Goal: Find specific page/section: Find specific page/section

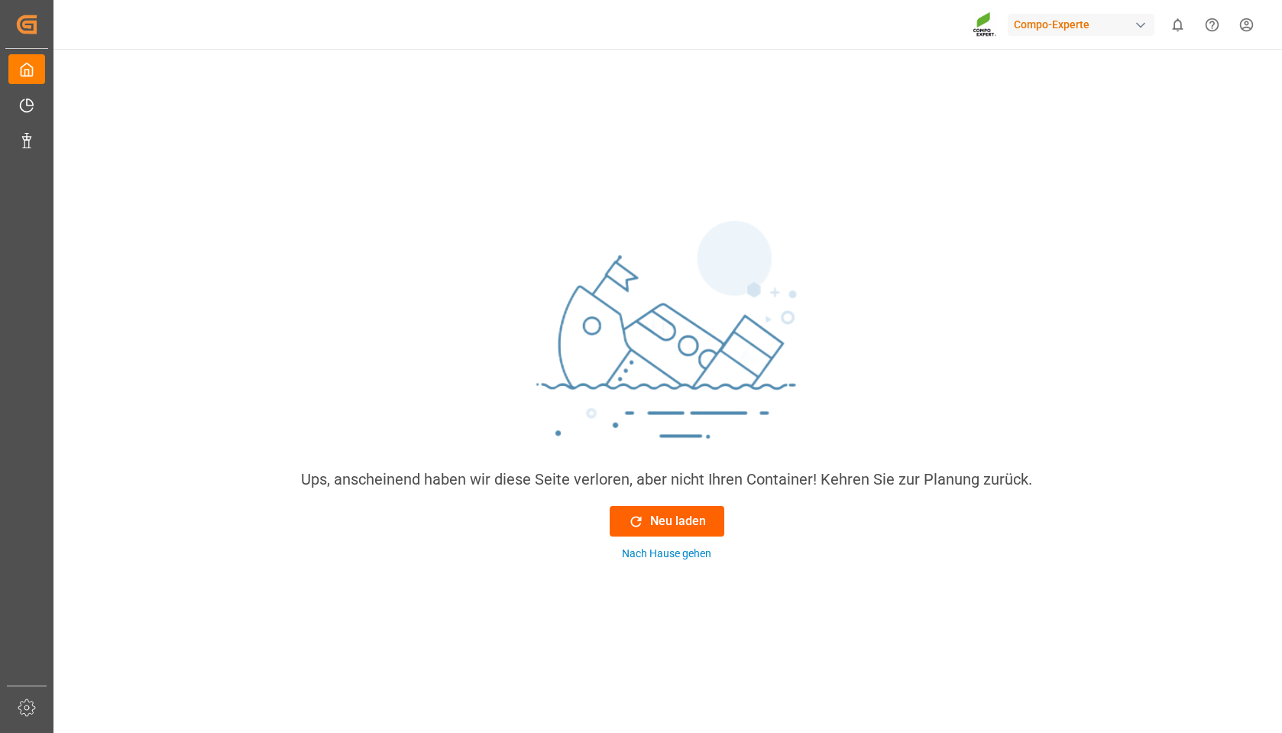
click at [669, 521] on font "Neu laden" at bounding box center [678, 520] width 56 height 15
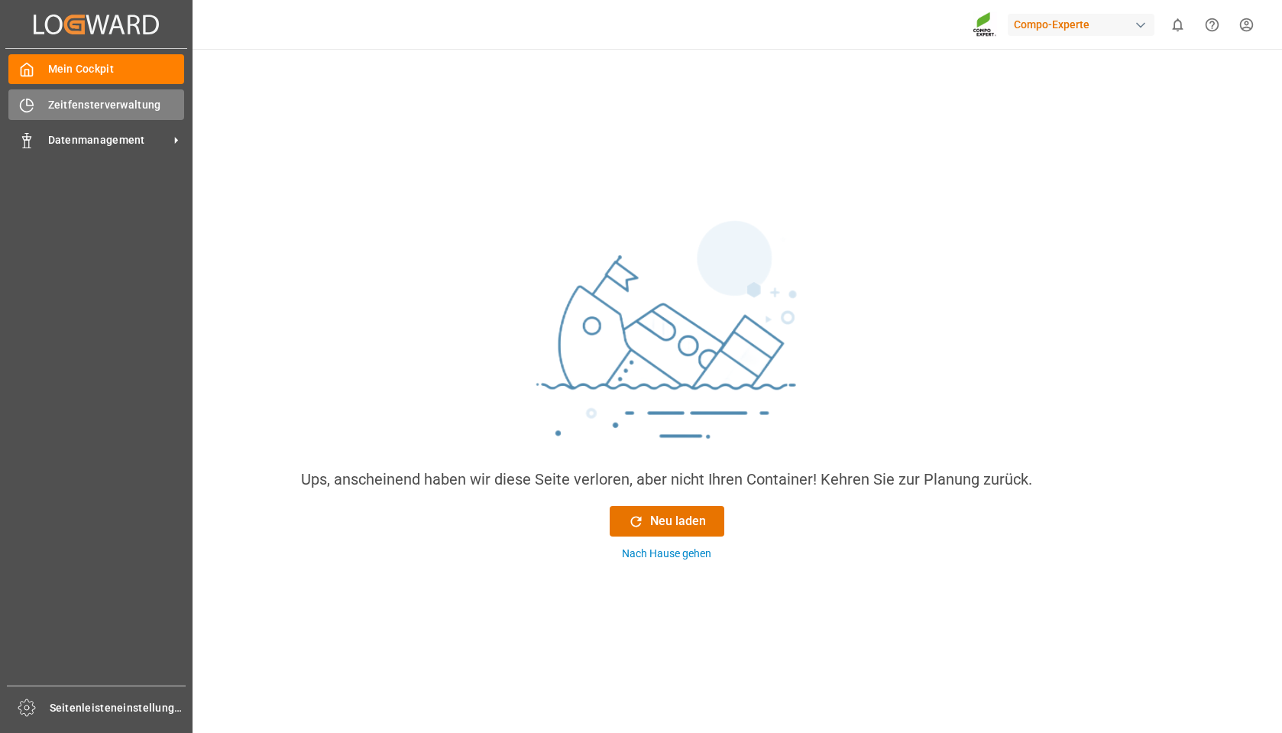
click at [85, 106] on font "Zeitfensterverwaltung" at bounding box center [104, 105] width 113 height 12
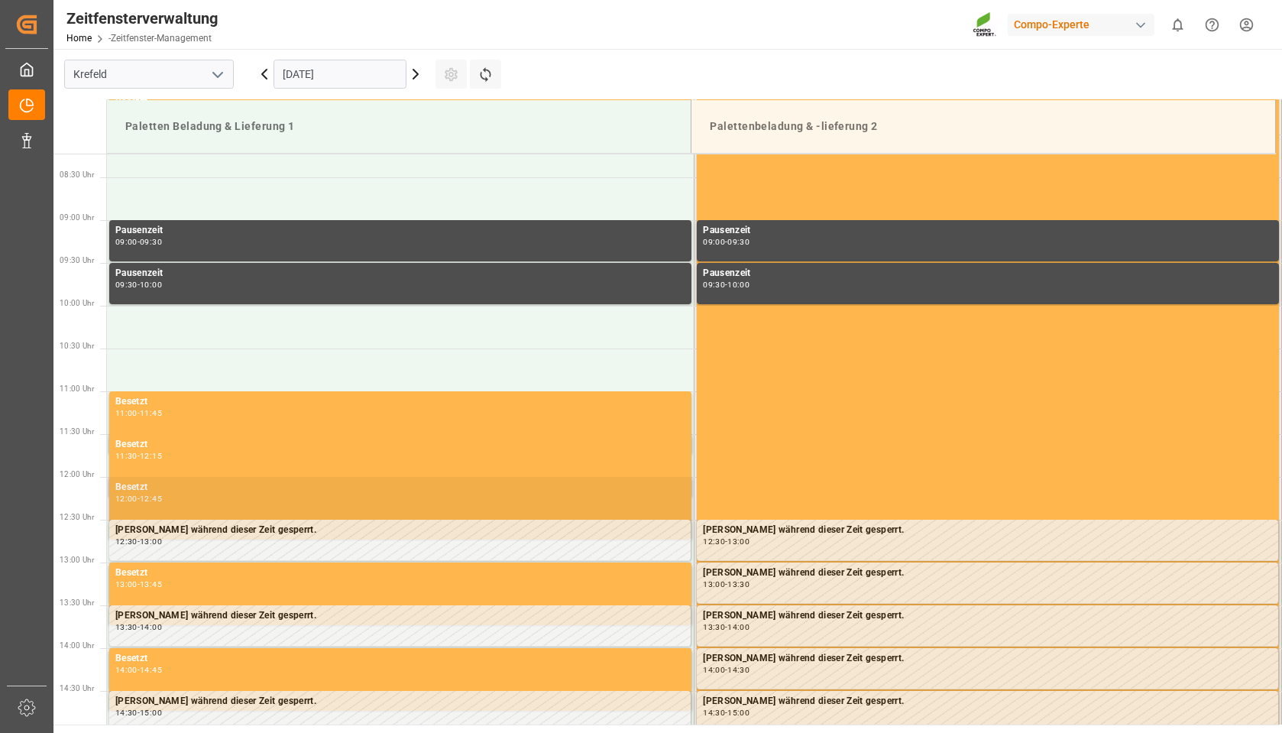
scroll to position [788, 0]
